Goal: Check status: Check status

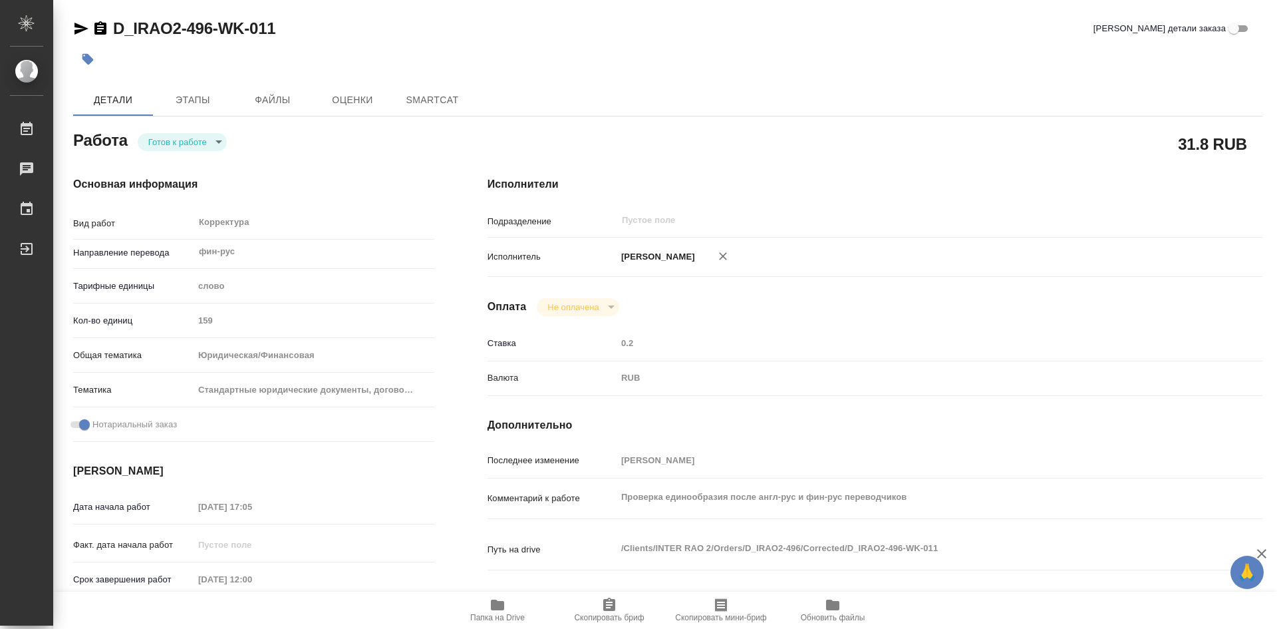
type textarea "x"
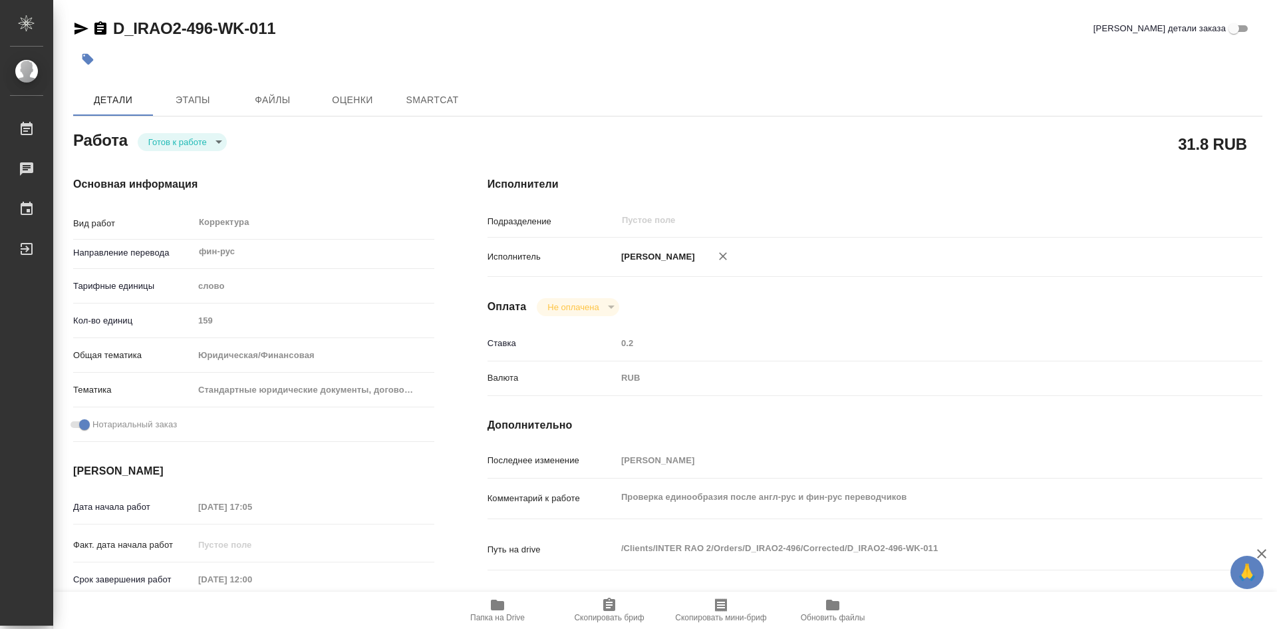
type textarea "x"
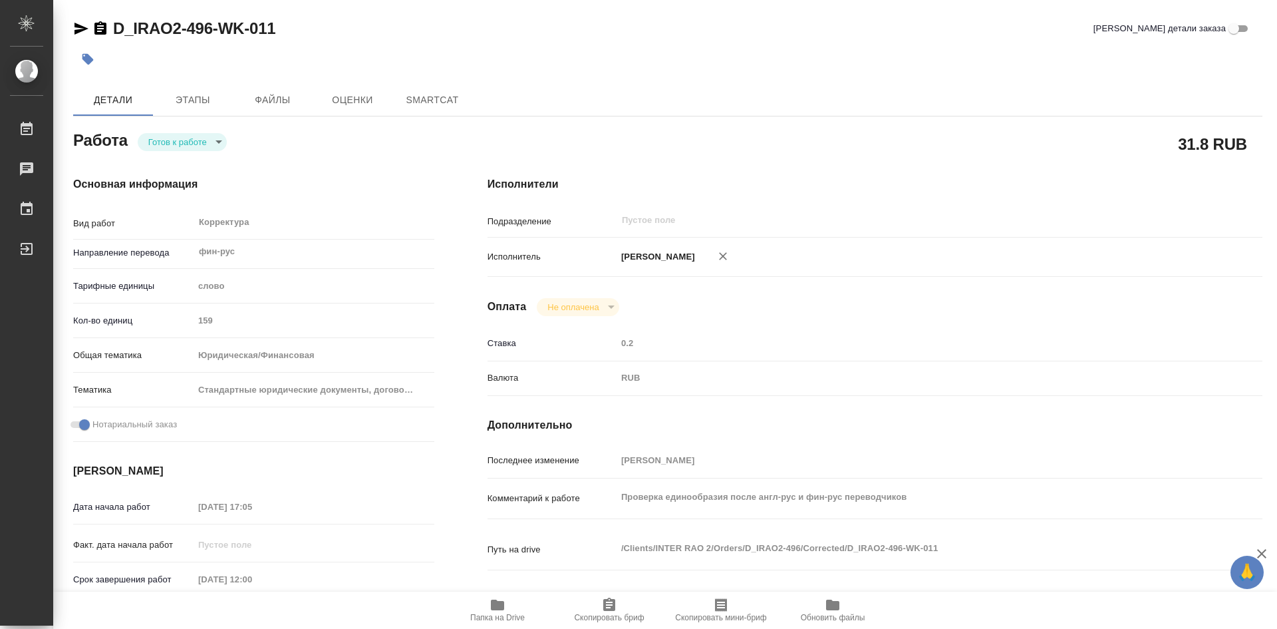
type textarea "x"
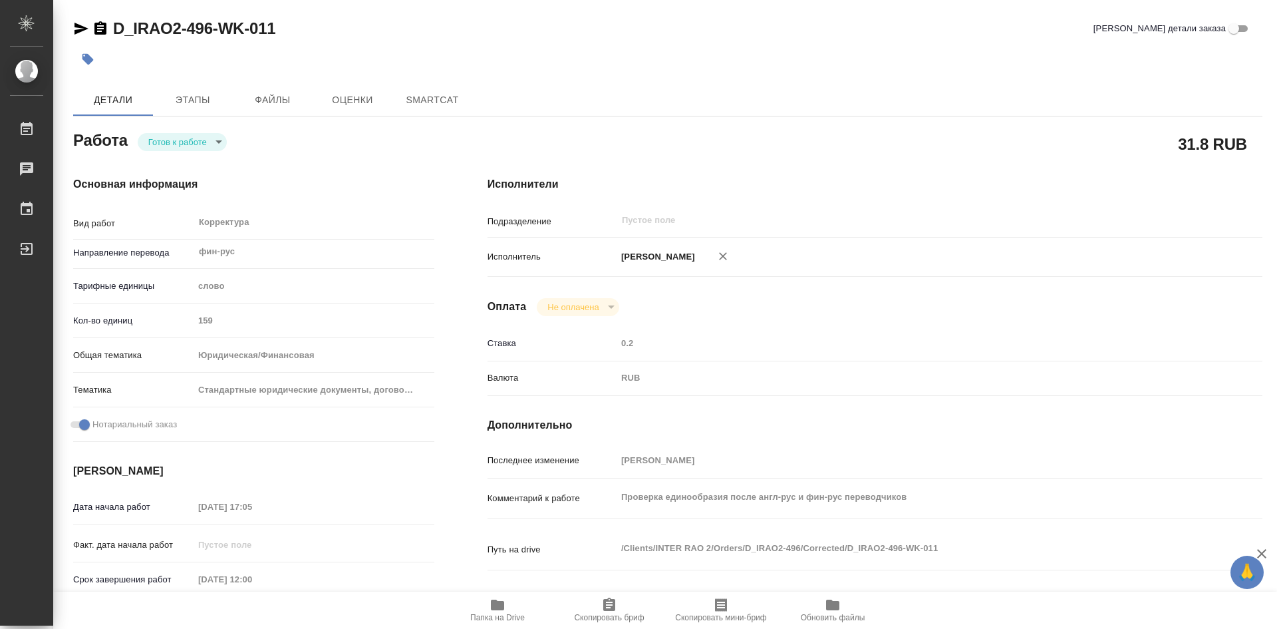
type textarea "x"
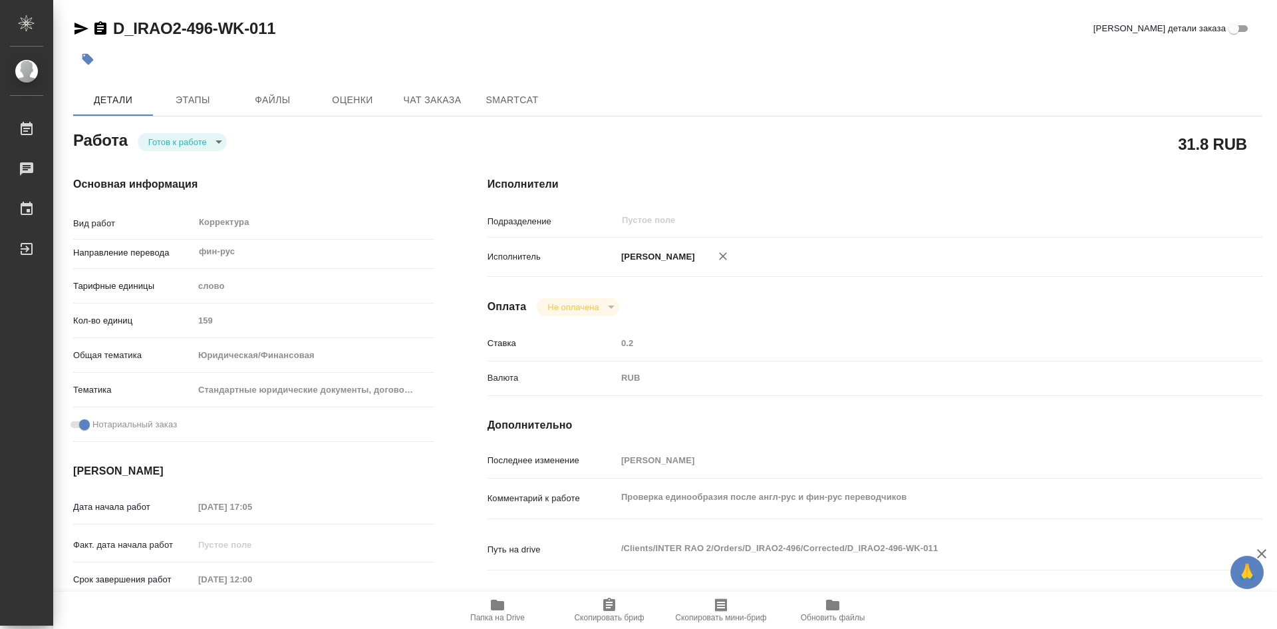
type textarea "x"
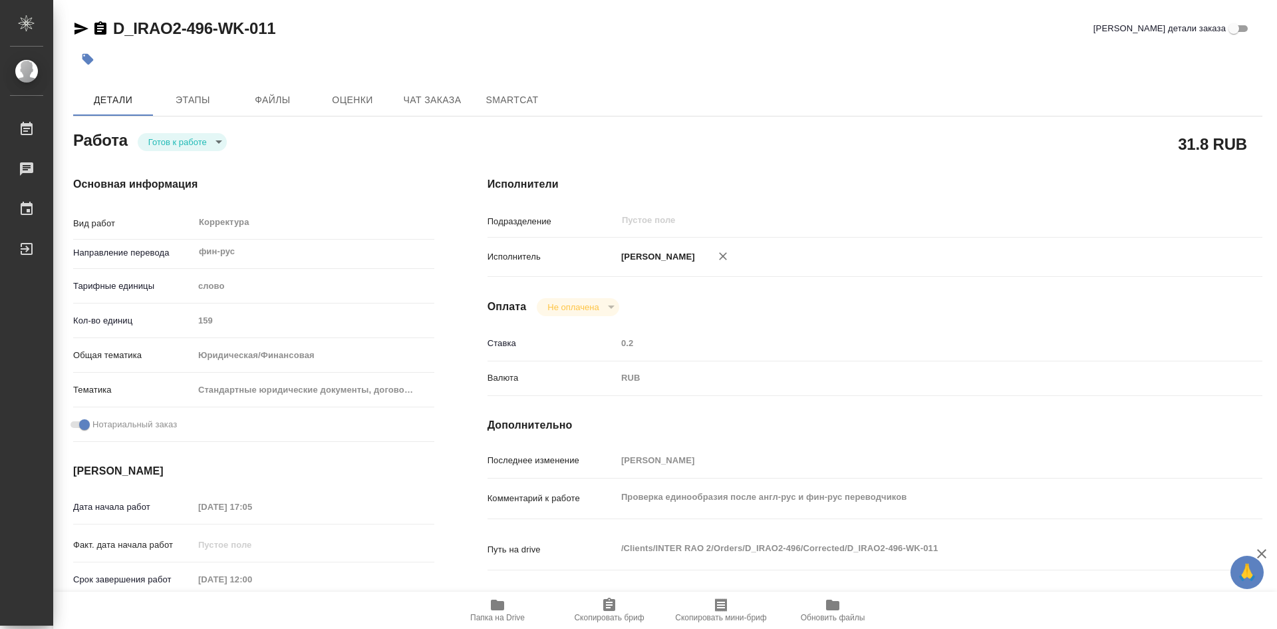
click at [606, 601] on icon "button" at bounding box center [609, 603] width 12 height 13
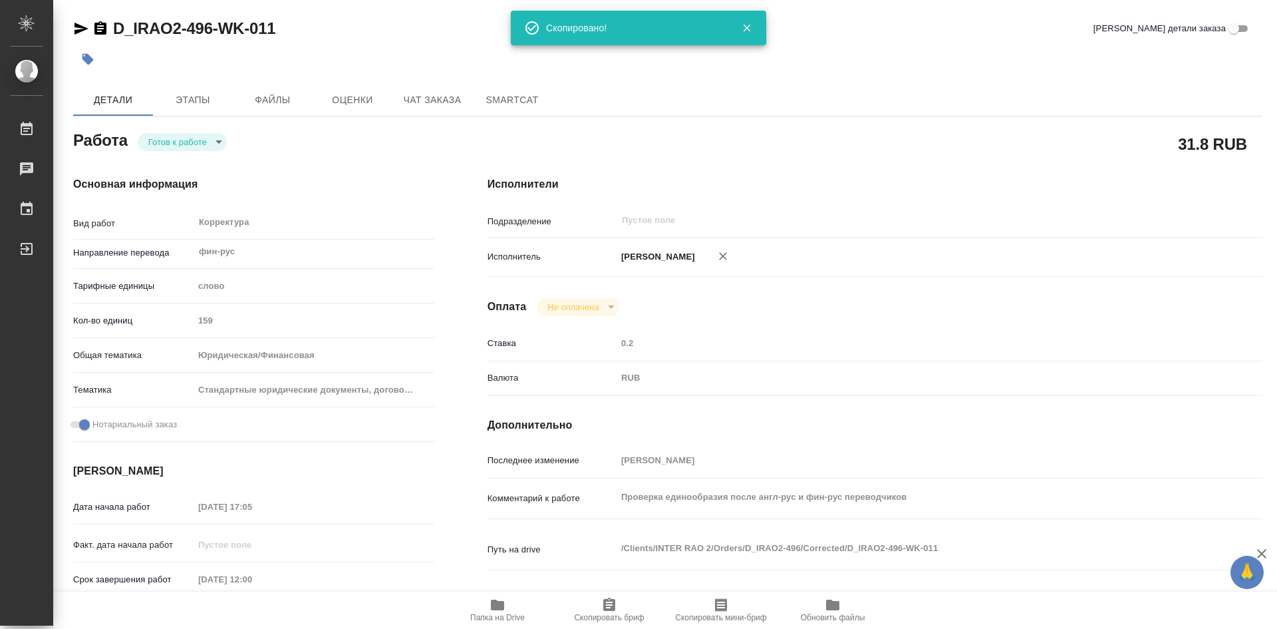
type textarea "x"
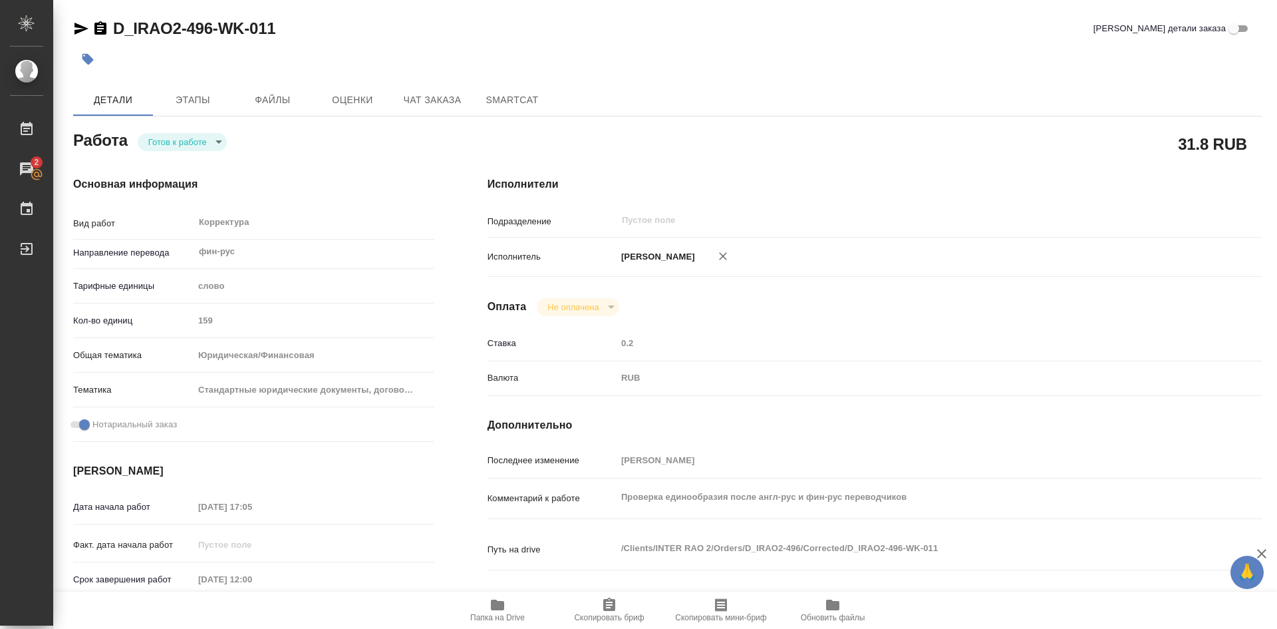
type textarea "x"
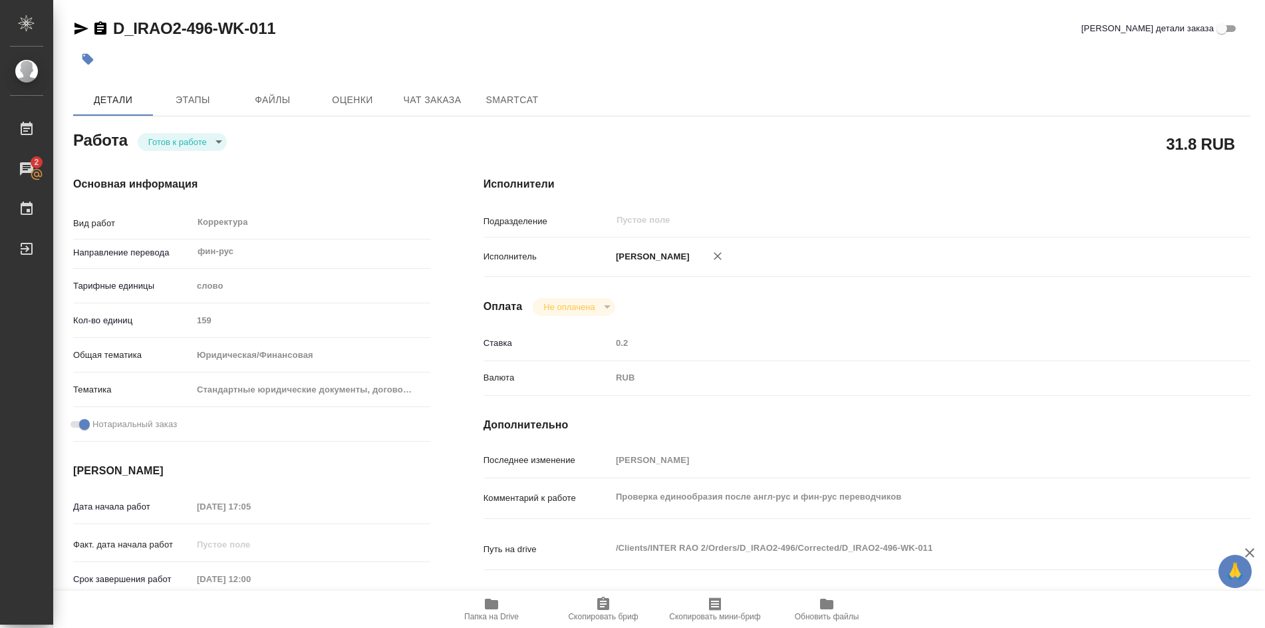
type textarea "x"
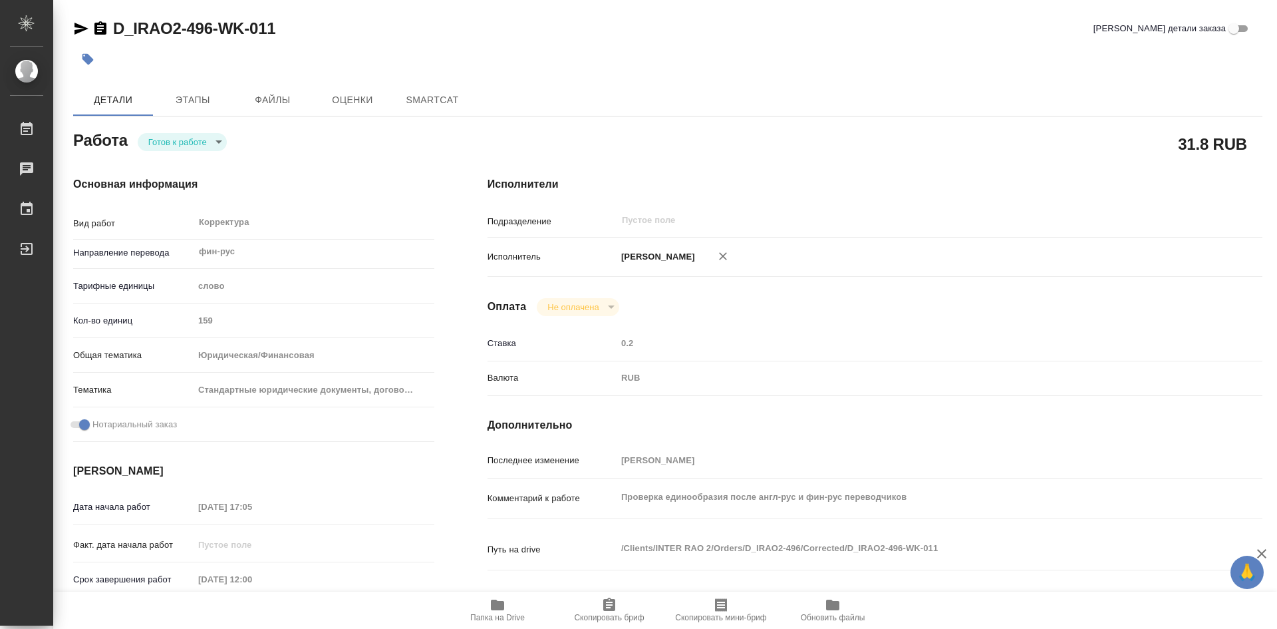
type textarea "x"
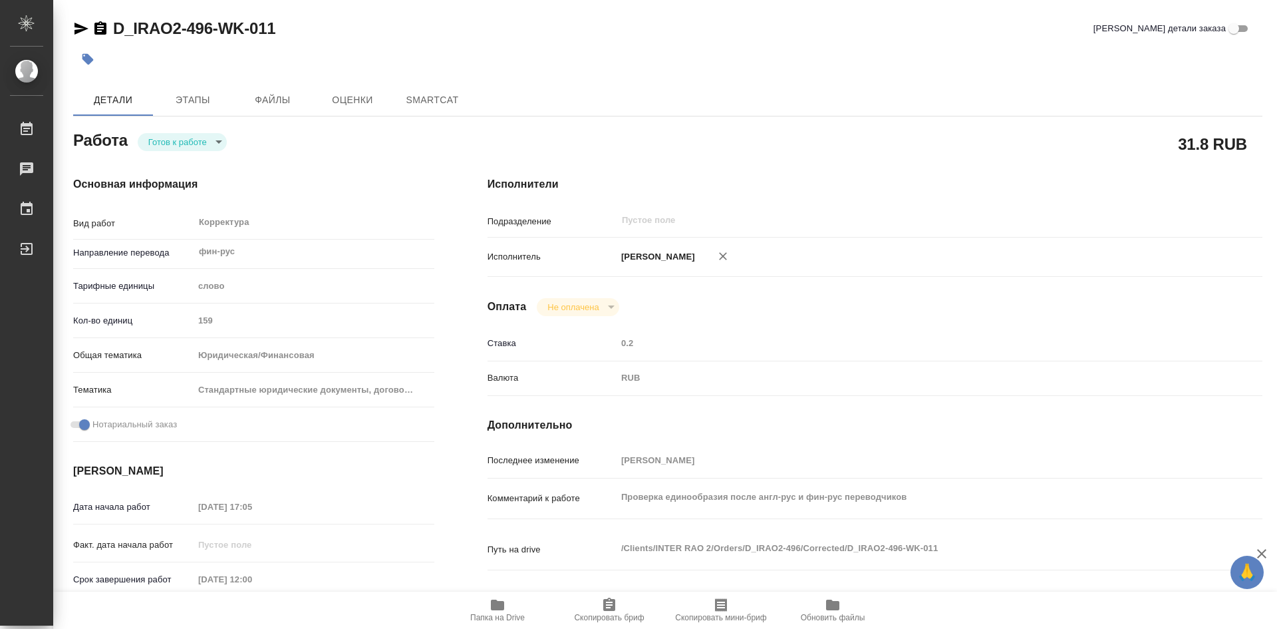
type textarea "x"
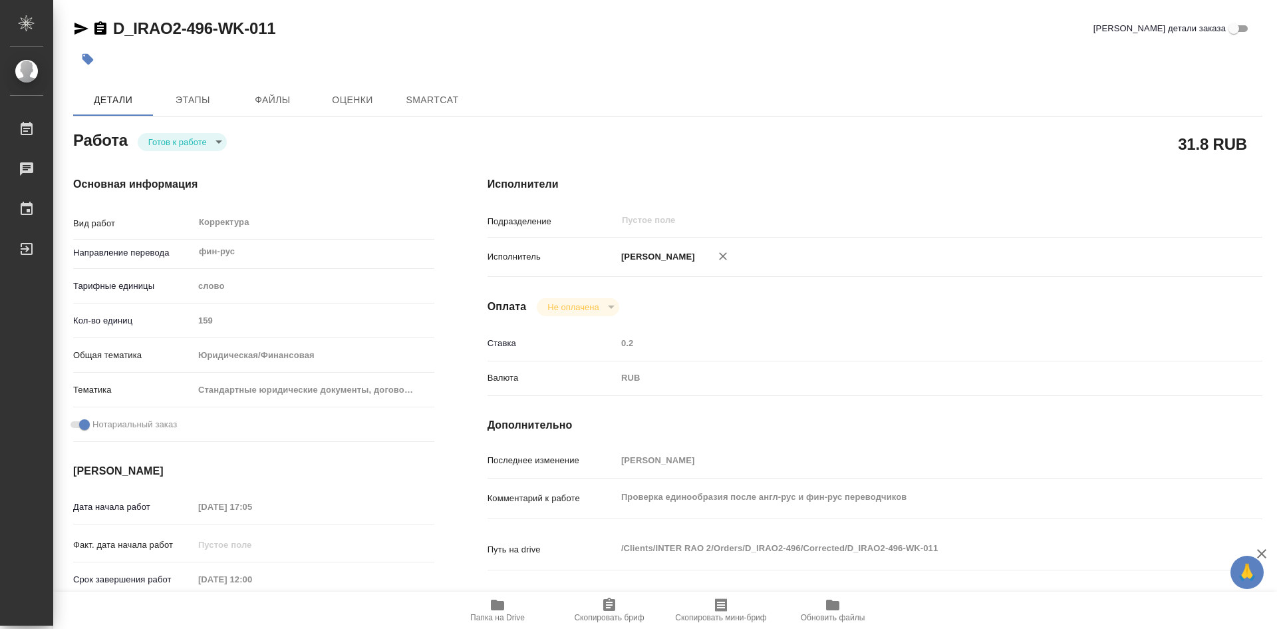
type textarea "x"
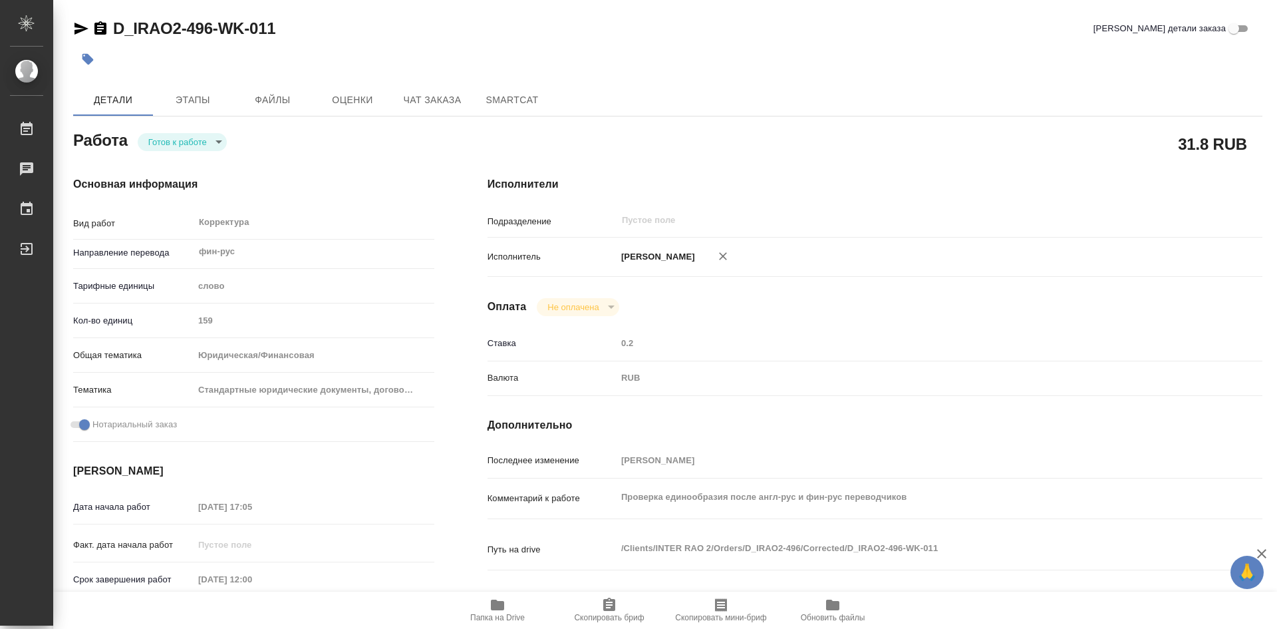
type textarea "x"
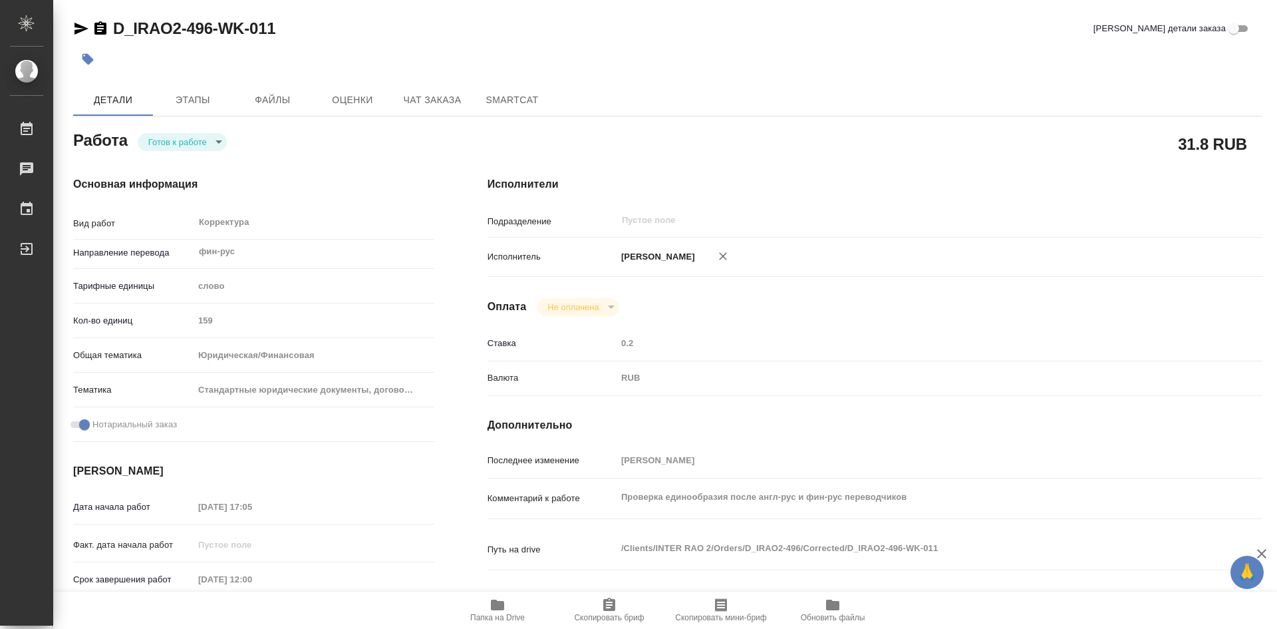
type textarea "x"
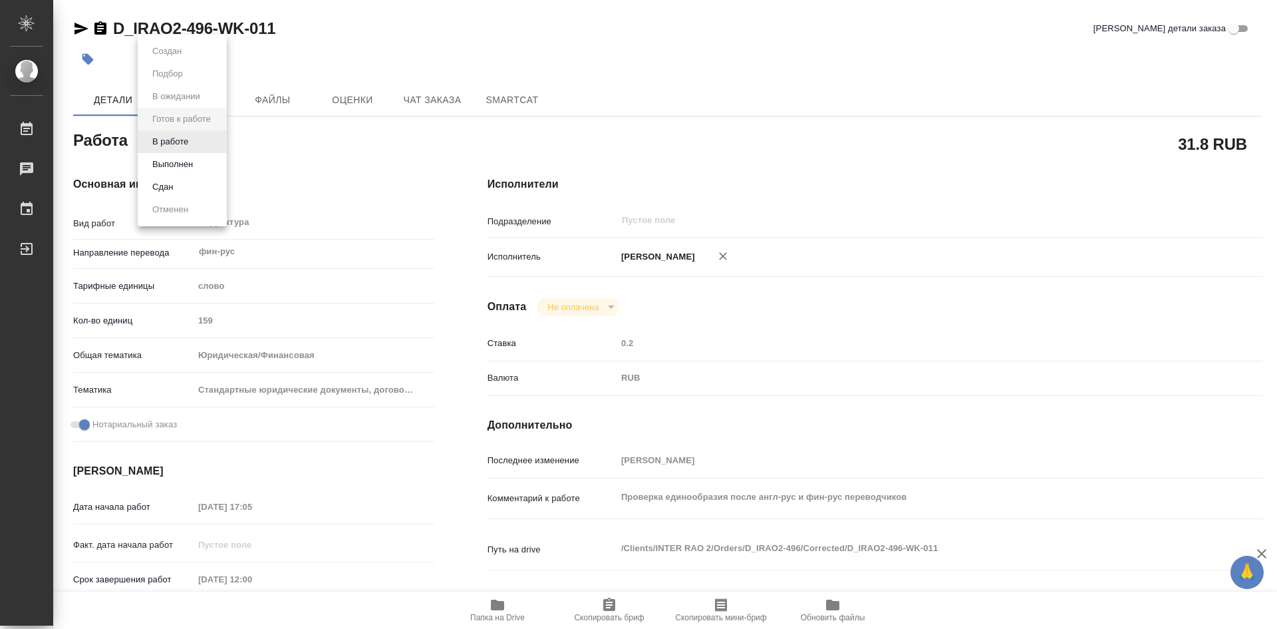
click at [223, 141] on body "🙏 .cls-1 fill:#fff; AWATERA Soldatenkova Tatyana Работы Чаты График Выйти D_IRA…" at bounding box center [638, 314] width 1277 height 629
click at [182, 140] on button "В работе" at bounding box center [170, 141] width 44 height 15
type textarea "x"
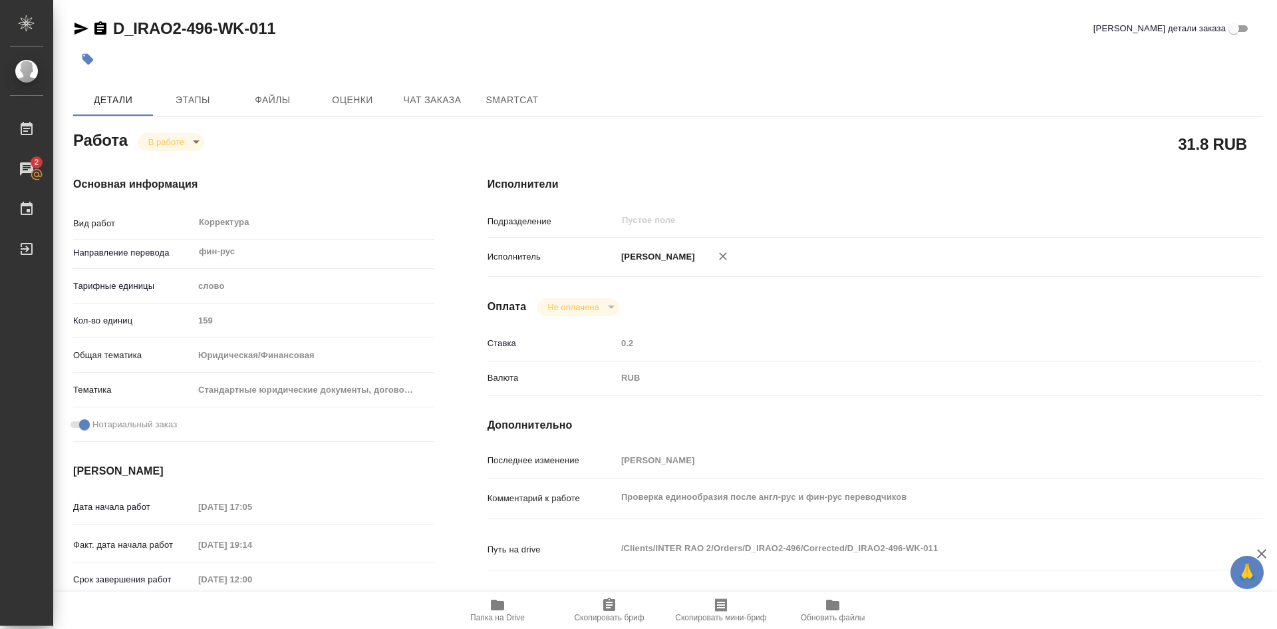
type textarea "x"
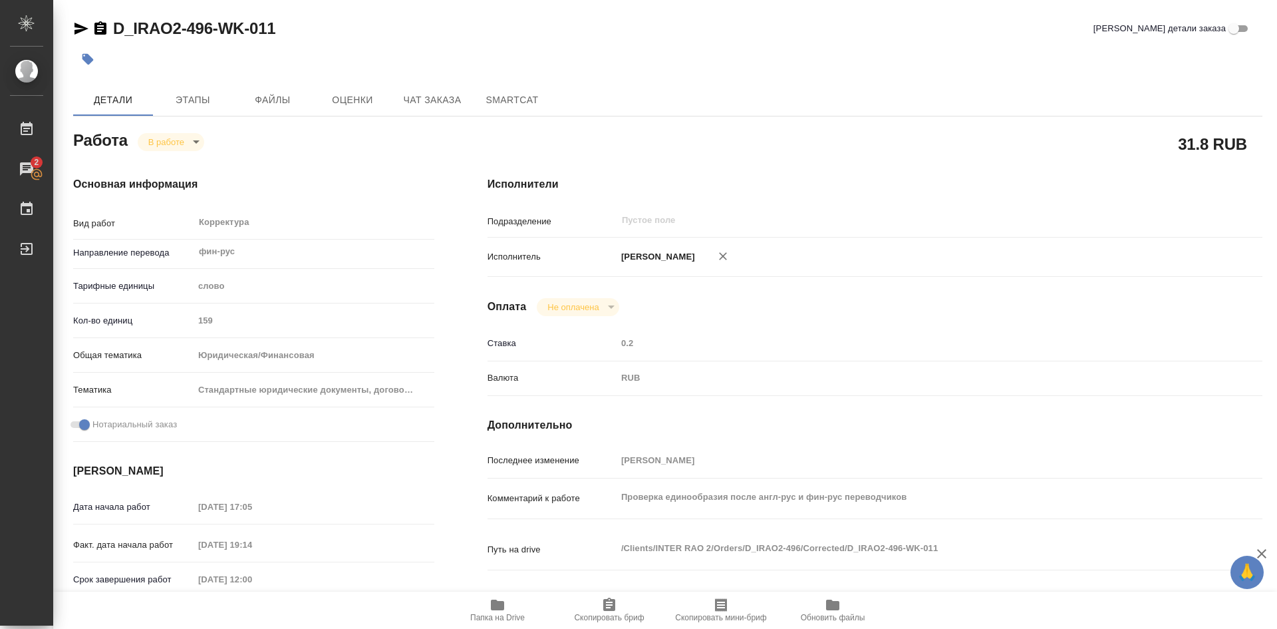
type textarea "x"
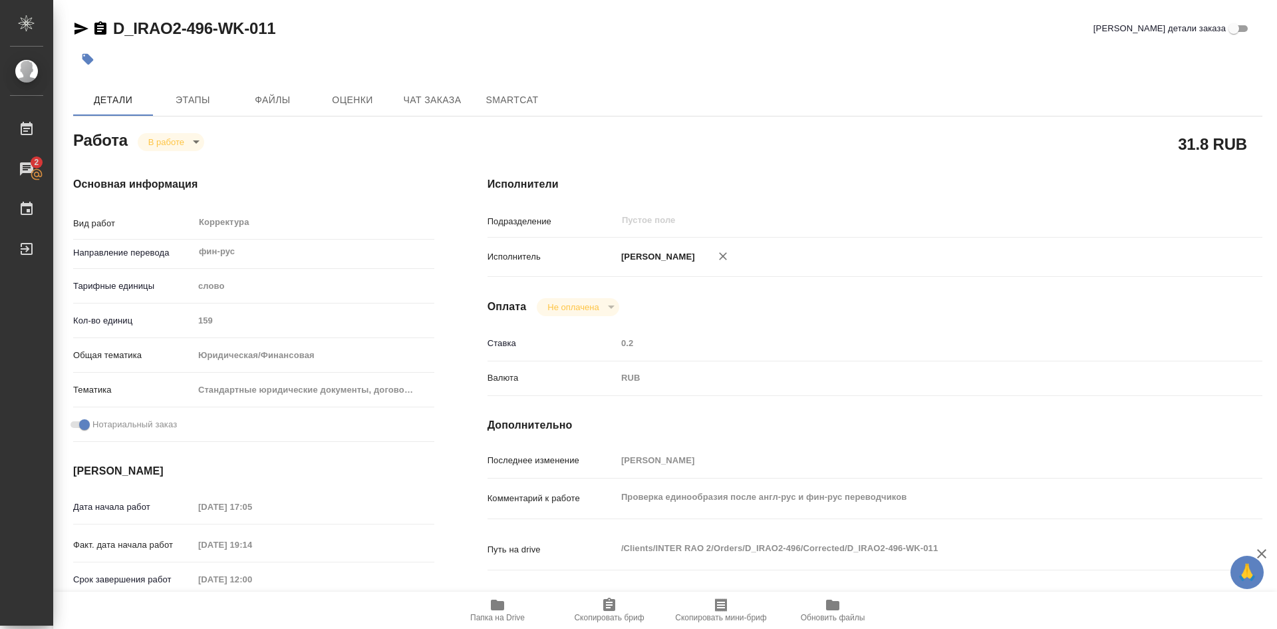
type textarea "x"
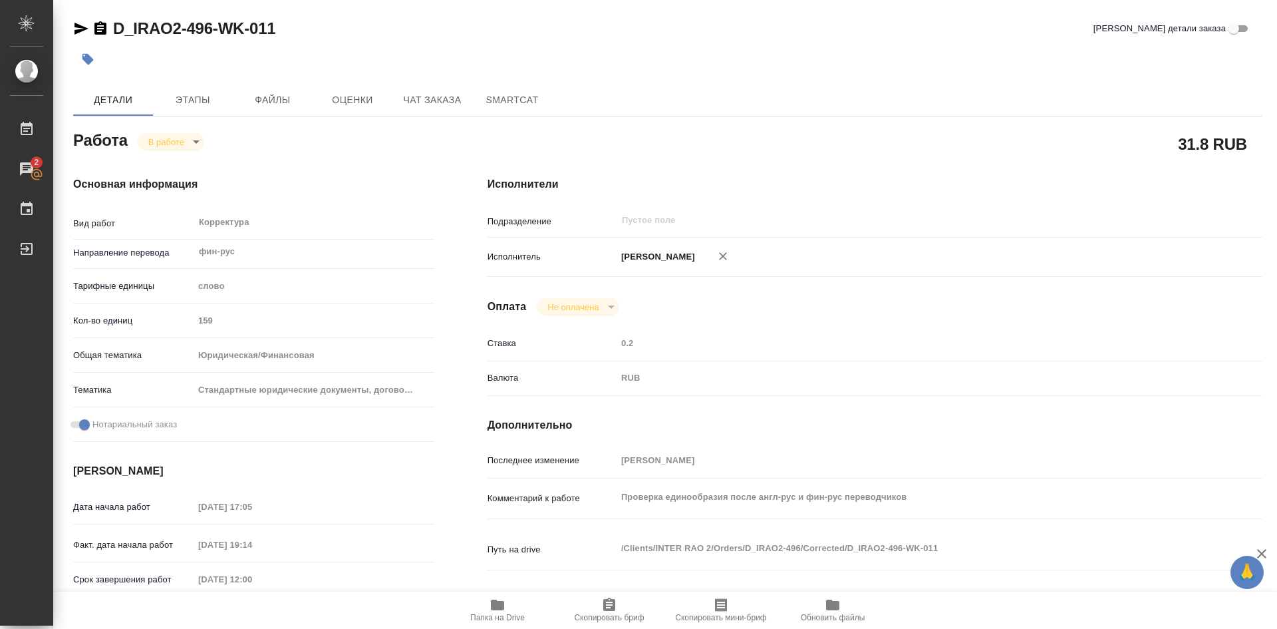
type textarea "x"
click at [499, 604] on icon "button" at bounding box center [497, 604] width 13 height 11
click at [188, 96] on span "Этапы" at bounding box center [193, 100] width 64 height 17
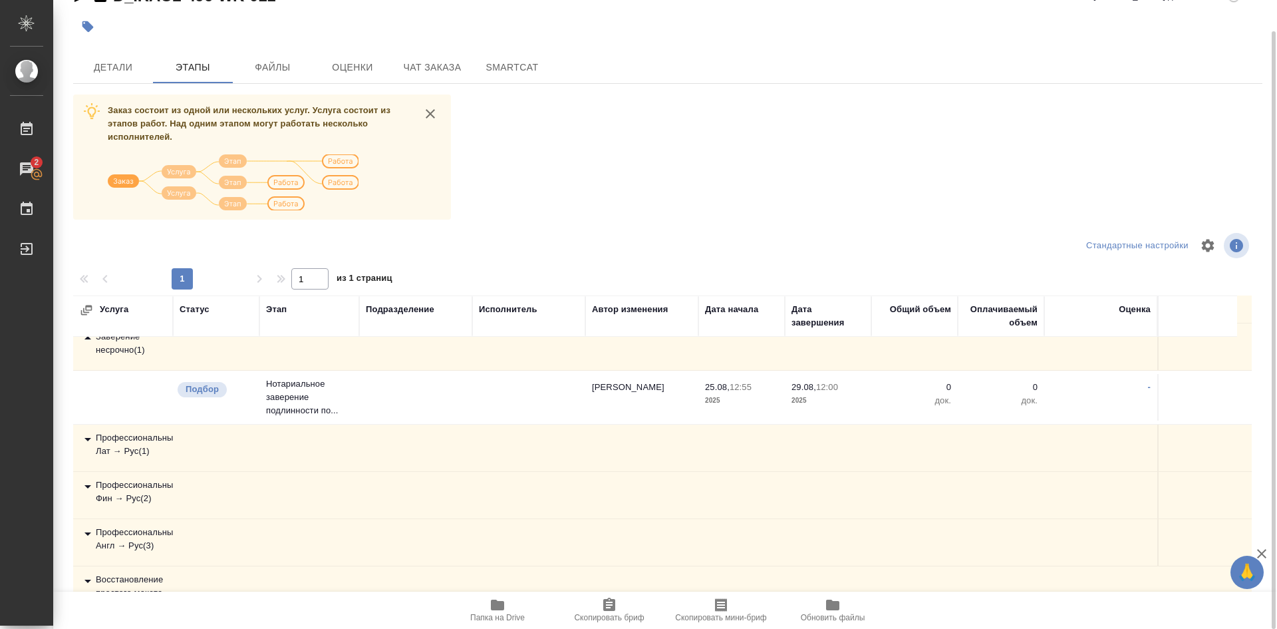
scroll to position [67, 0]
click at [137, 434] on div "Профессиональный Лат → Рус ( 1 )" at bounding box center [123, 439] width 86 height 27
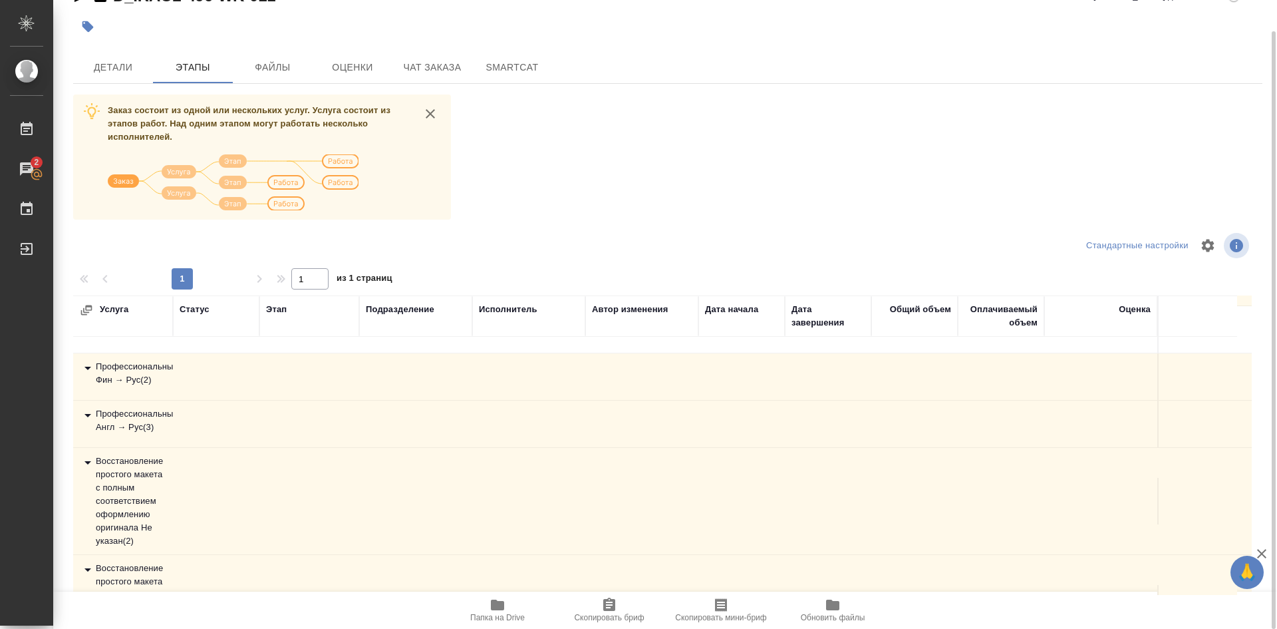
scroll to position [294, 0]
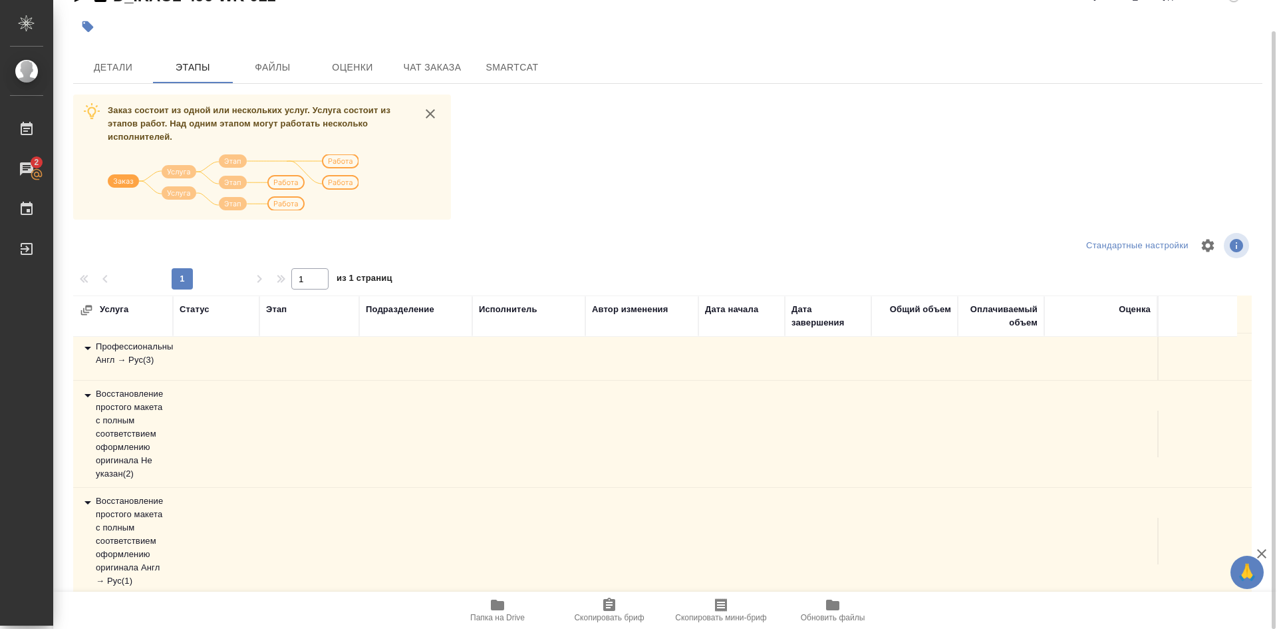
click at [120, 353] on div "Профессиональный Англ → Рус ( 3 )" at bounding box center [123, 353] width 86 height 27
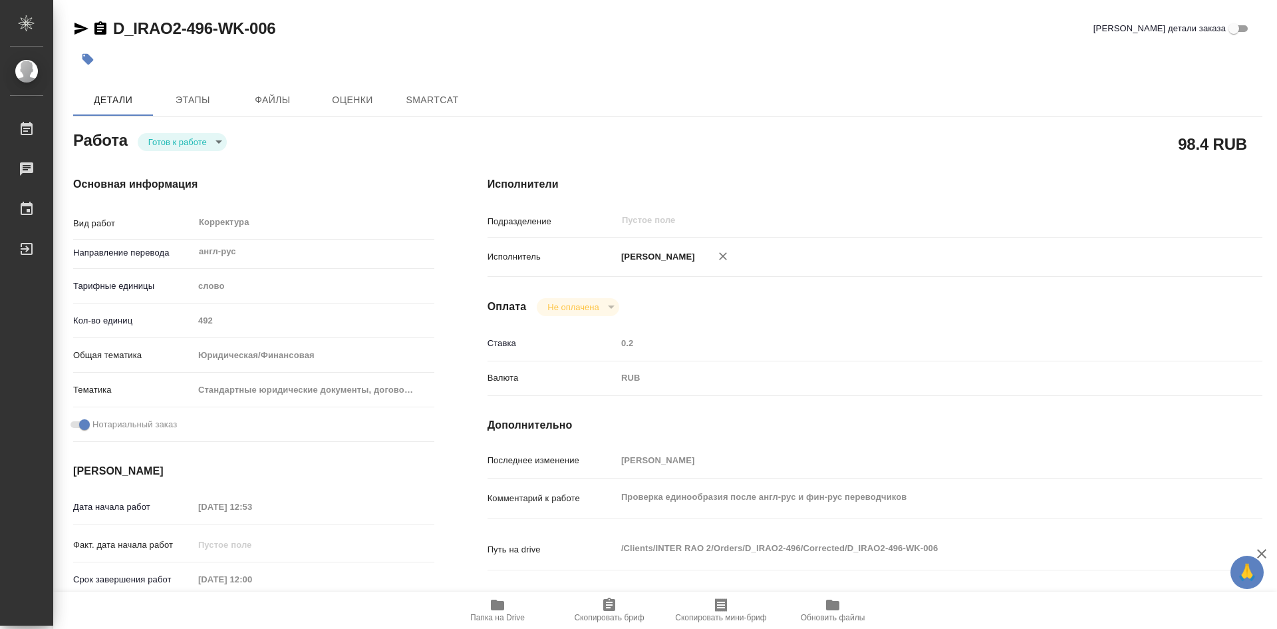
type textarea "x"
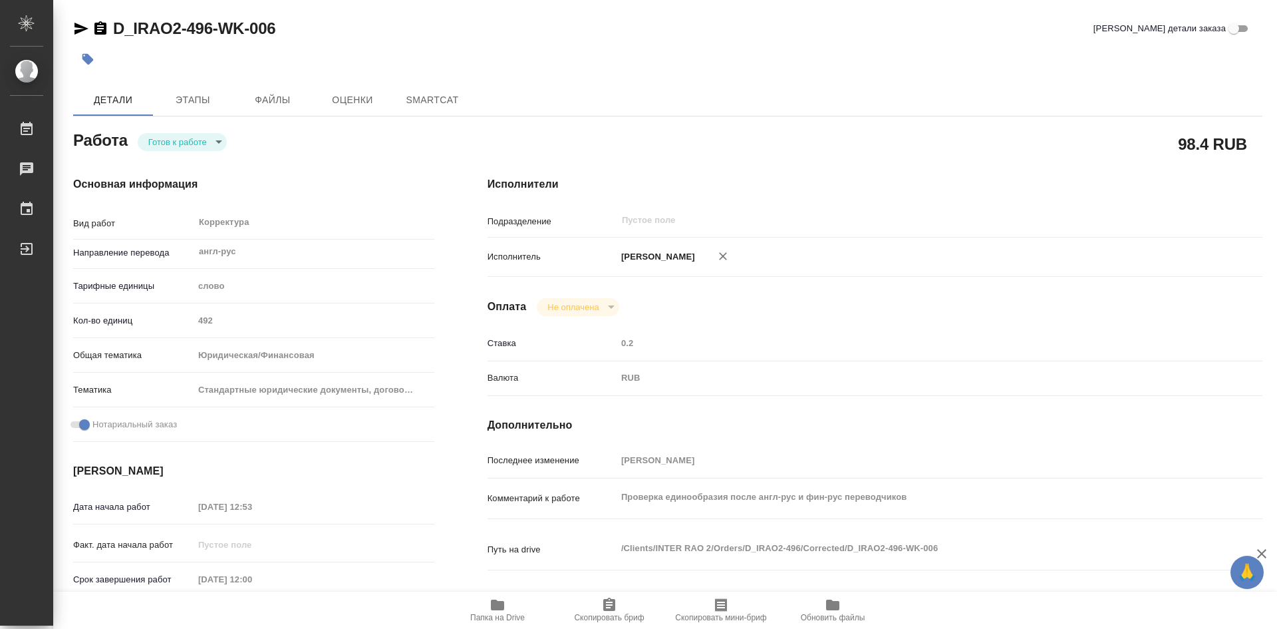
type textarea "x"
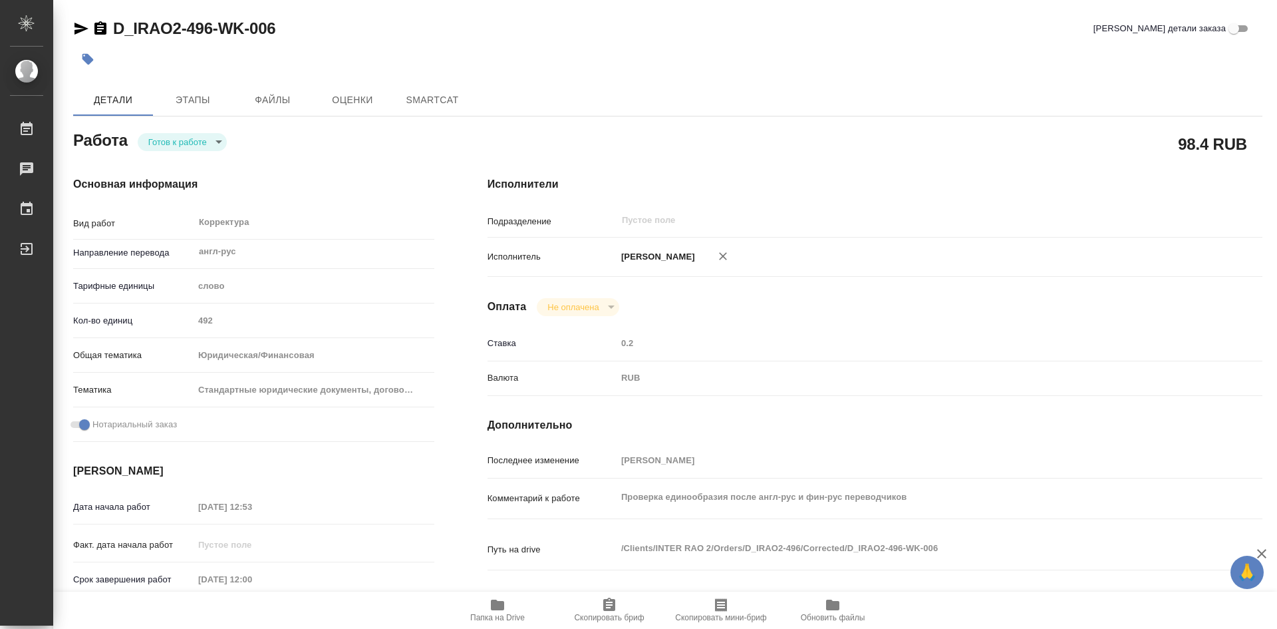
type textarea "x"
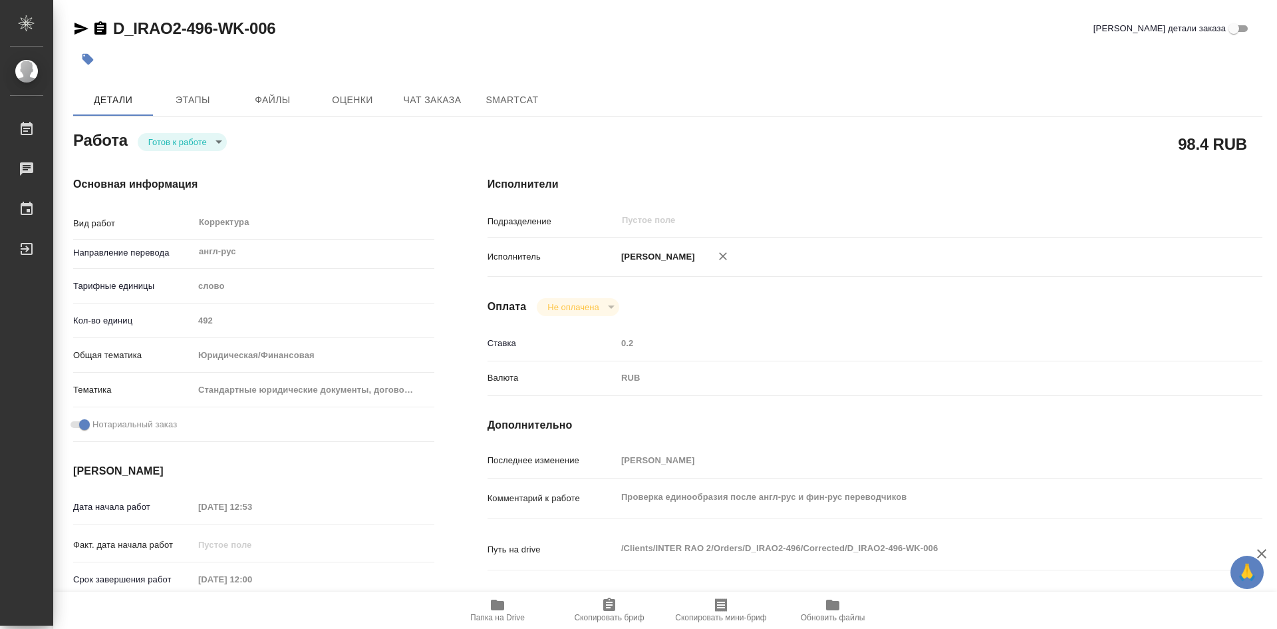
type textarea "x"
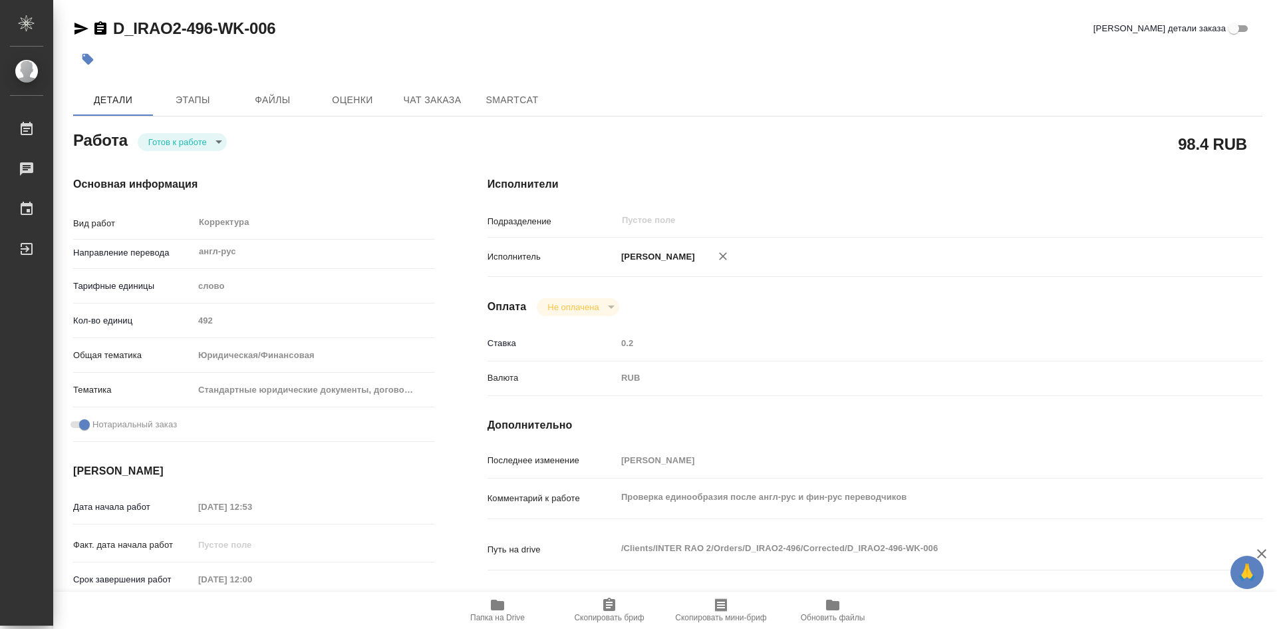
click at [217, 145] on body "🙏 .cls-1 fill:#fff; AWATERA [PERSON_NAME] Работы Чаты График Выйти D_IRAO2-496-…" at bounding box center [638, 314] width 1277 height 629
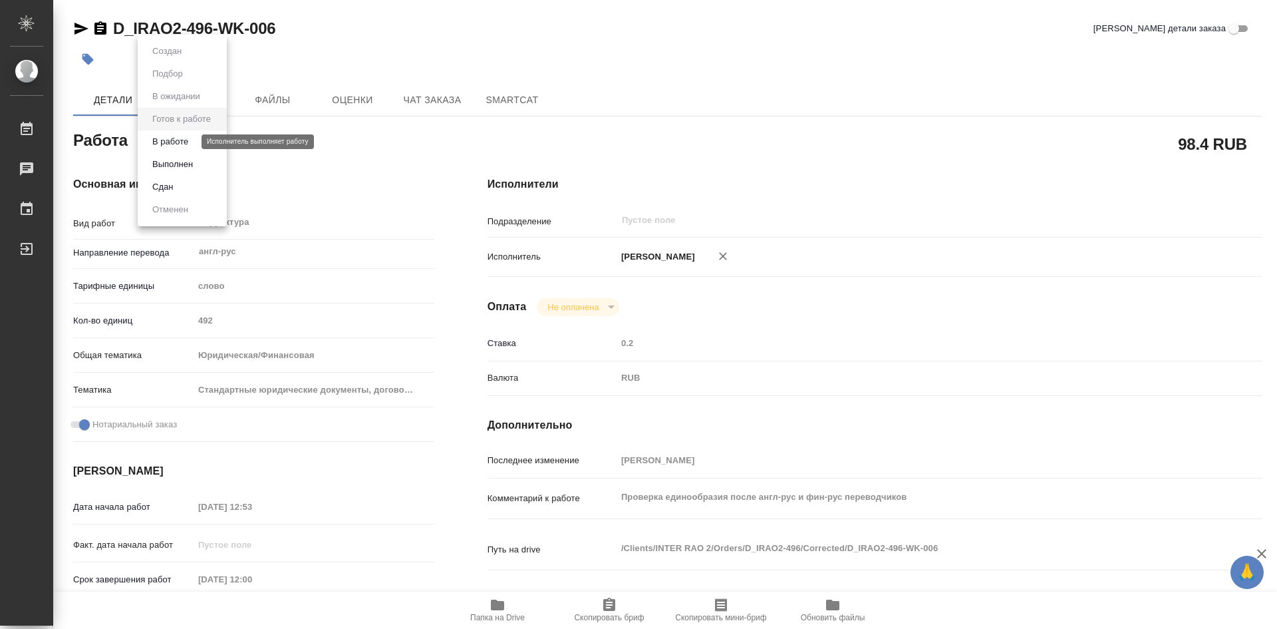
type textarea "x"
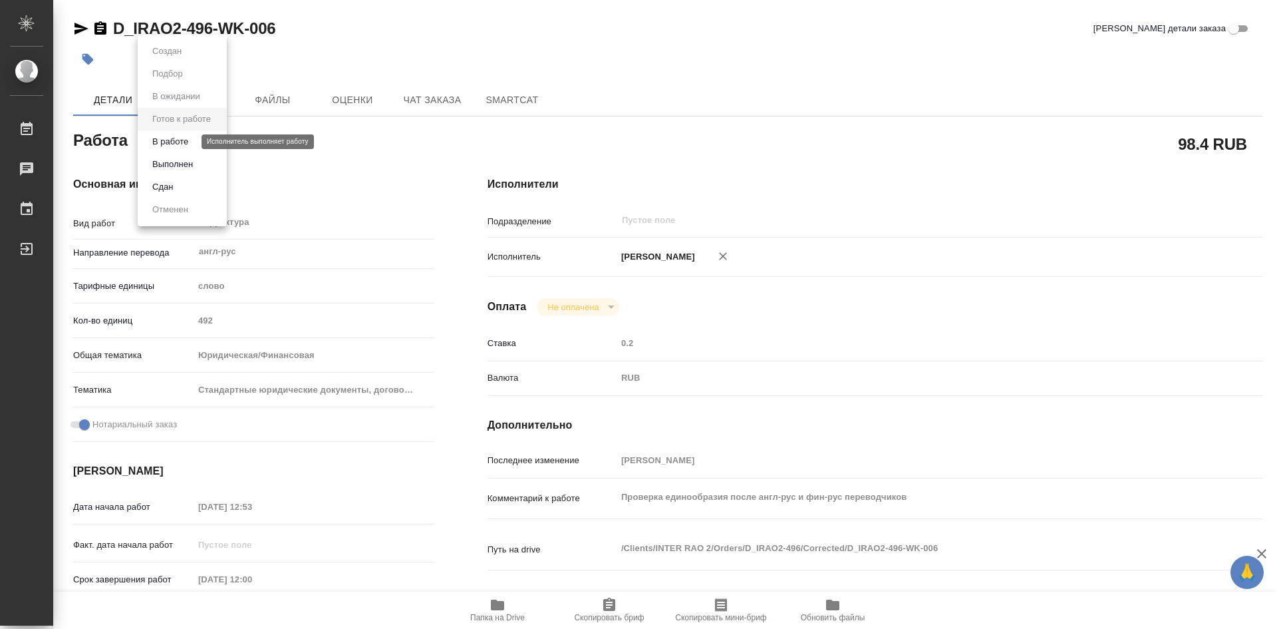
click at [169, 145] on button "В работе" at bounding box center [170, 141] width 44 height 15
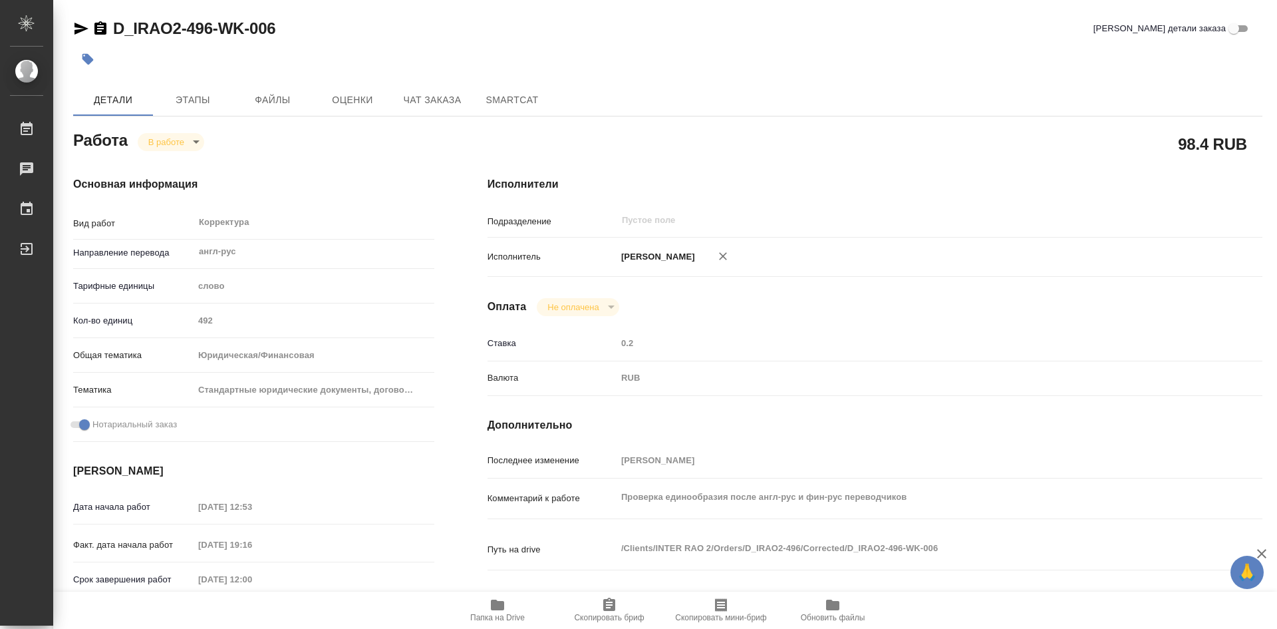
type textarea "x"
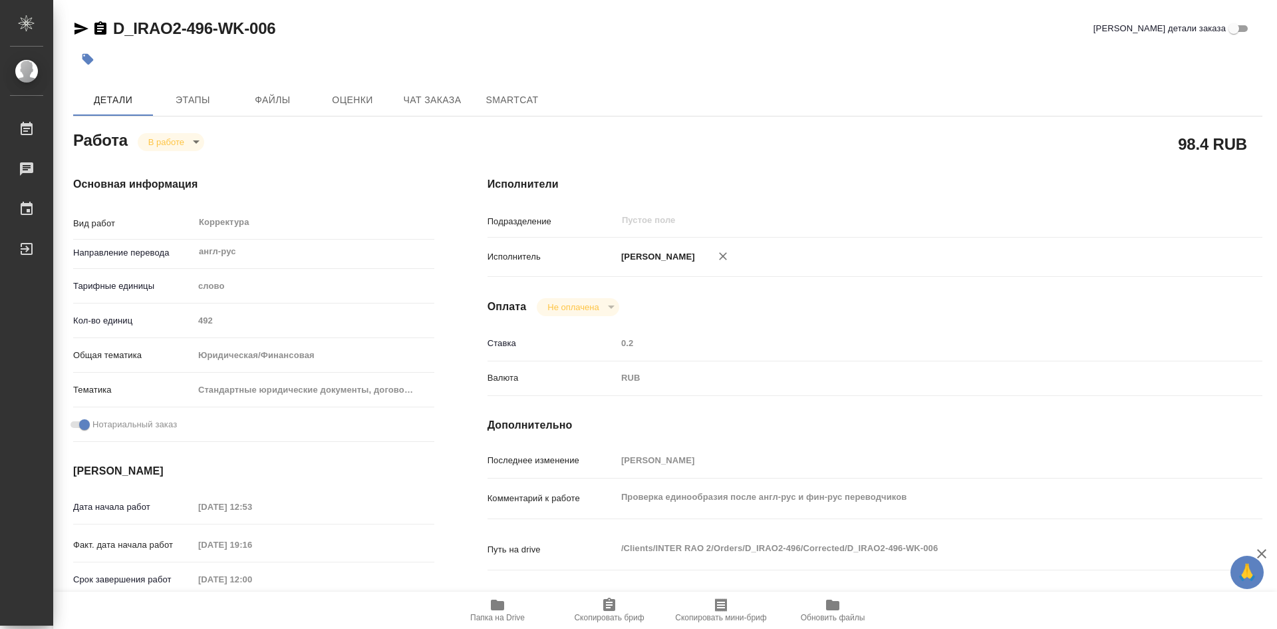
type textarea "x"
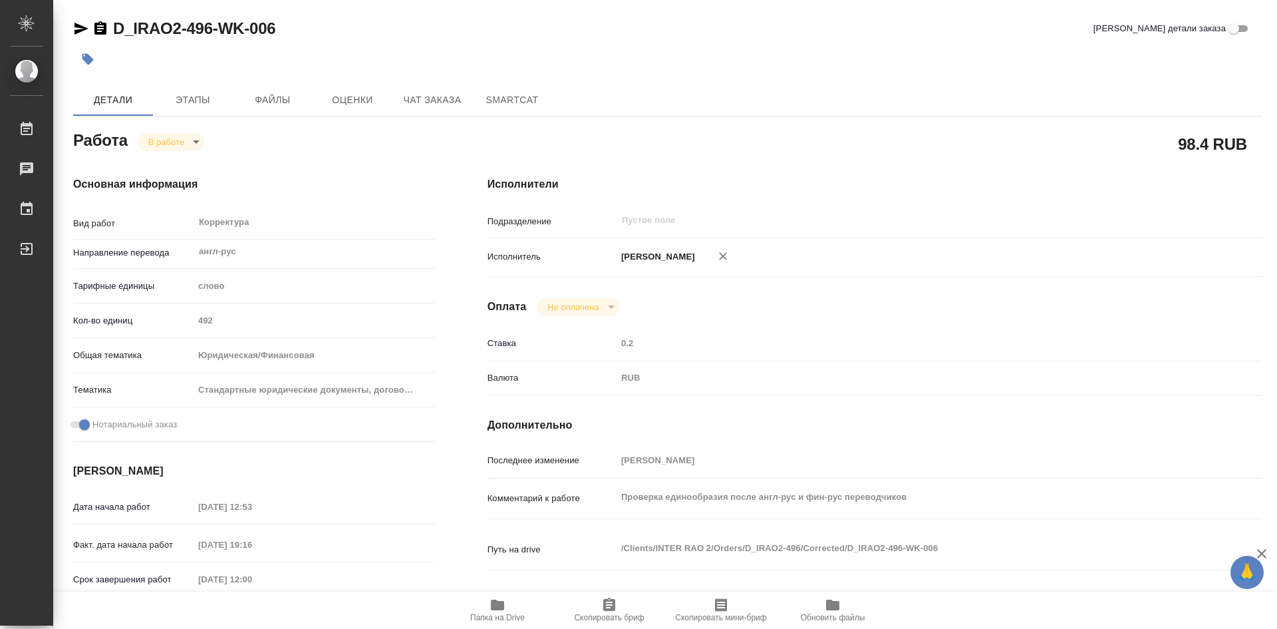
type textarea "x"
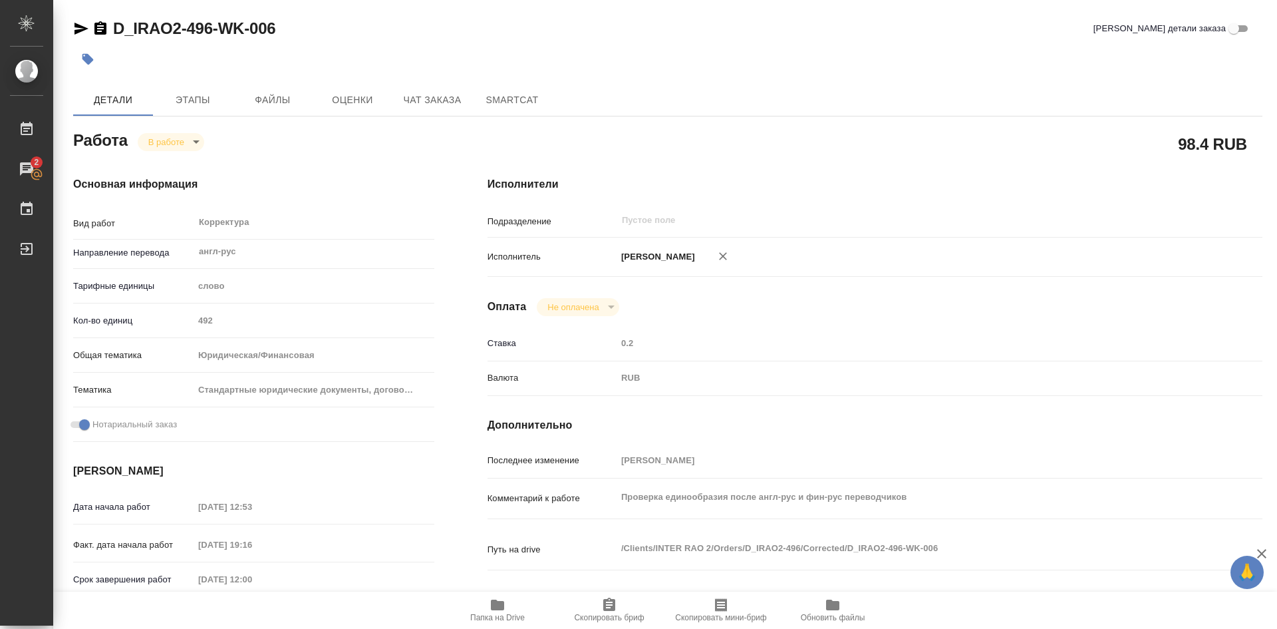
type textarea "x"
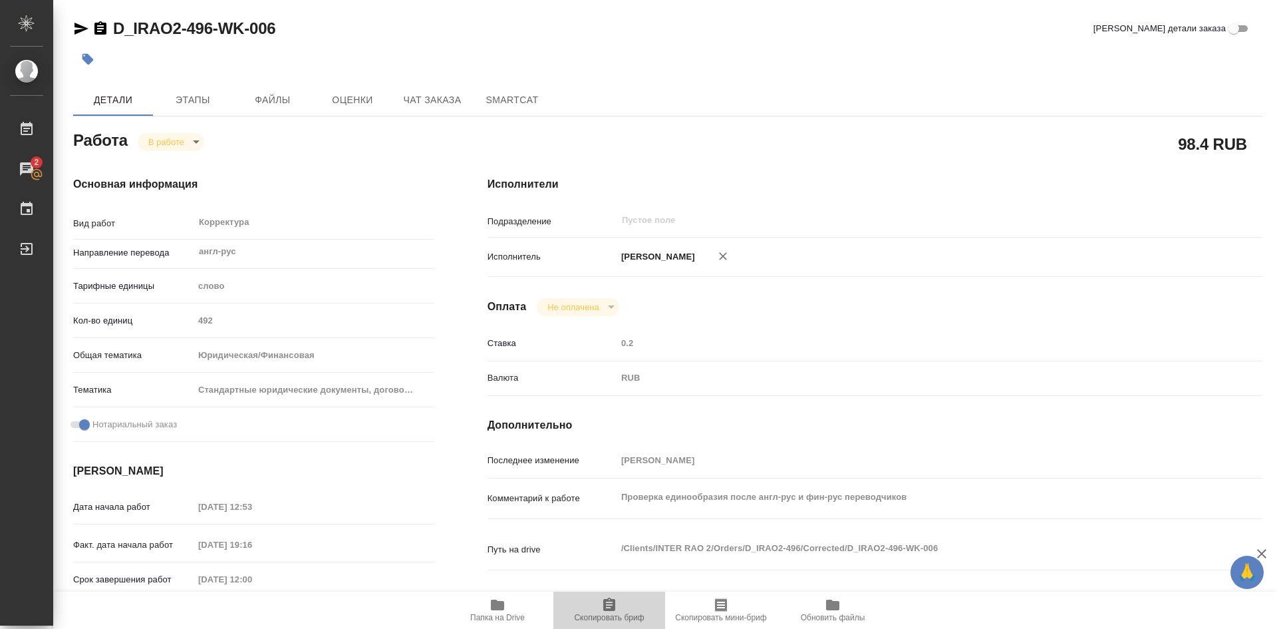
click at [611, 607] on icon "button" at bounding box center [609, 603] width 12 height 13
click at [502, 608] on icon "button" at bounding box center [497, 604] width 13 height 11
type textarea "x"
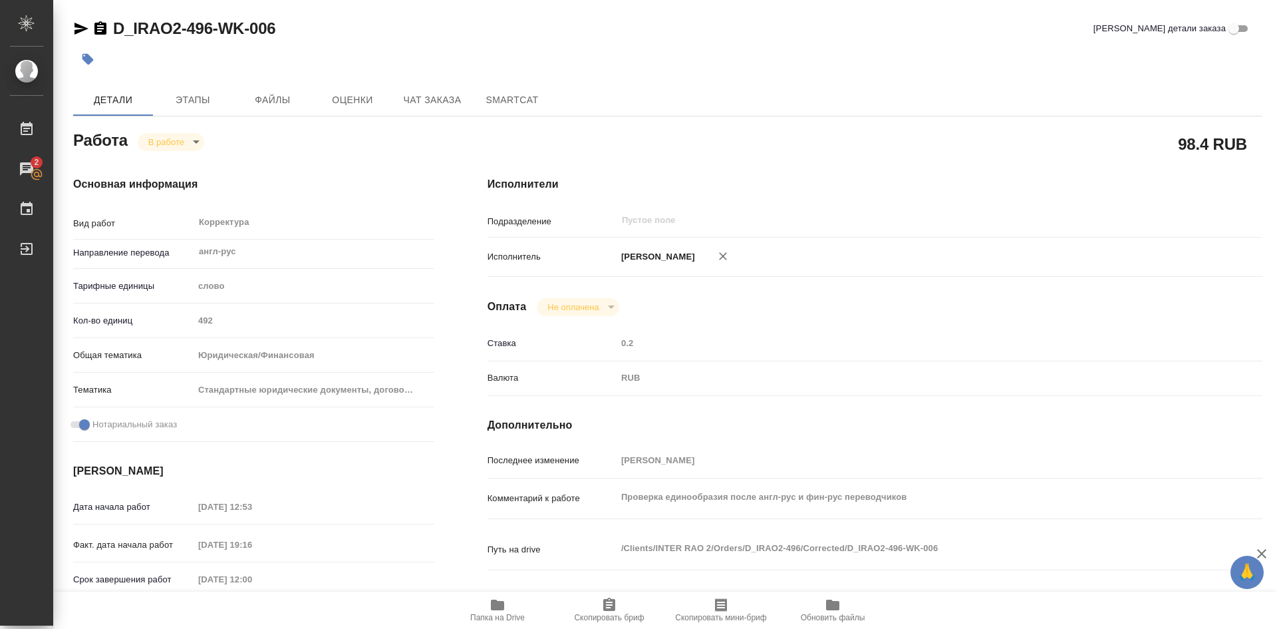
type textarea "x"
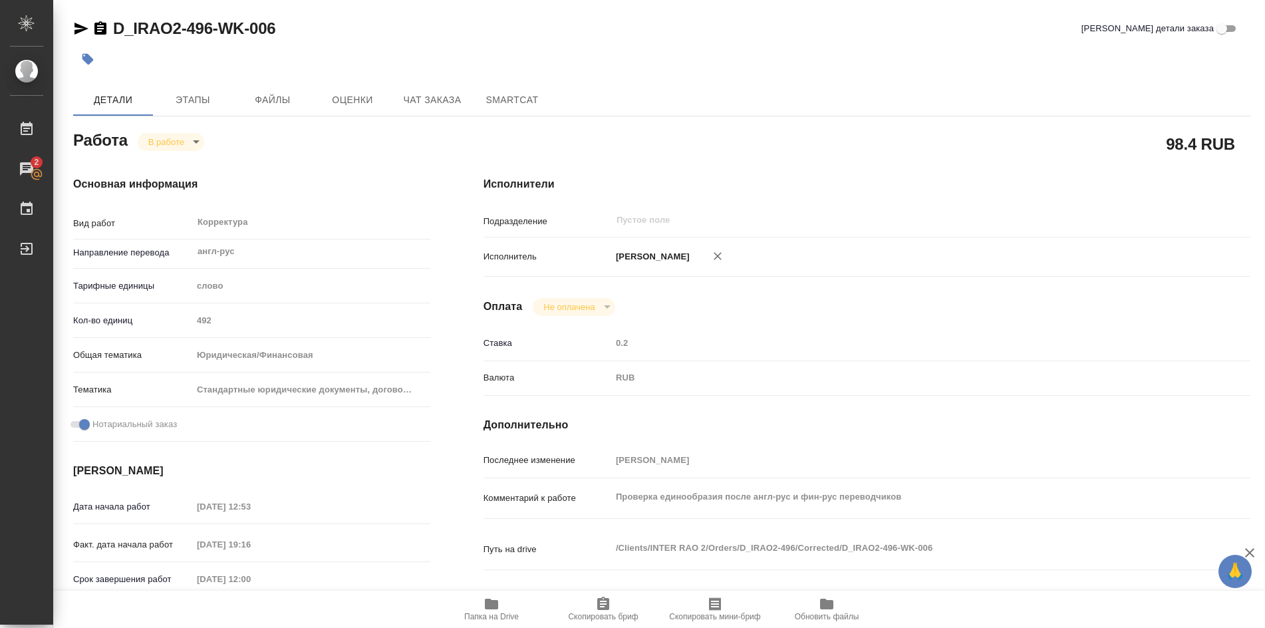
type textarea "x"
